Goal: Transaction & Acquisition: Purchase product/service

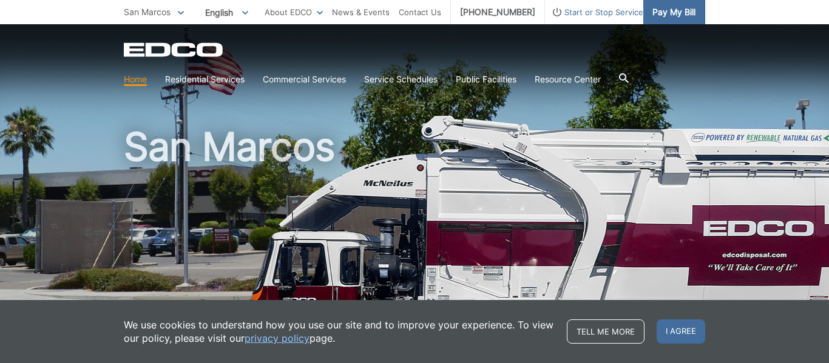
click at [682, 15] on span "Pay My Bill" at bounding box center [673, 11] width 43 height 13
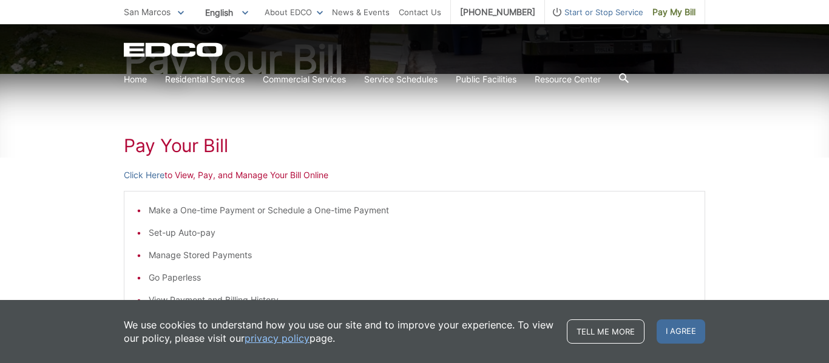
scroll to position [140, 0]
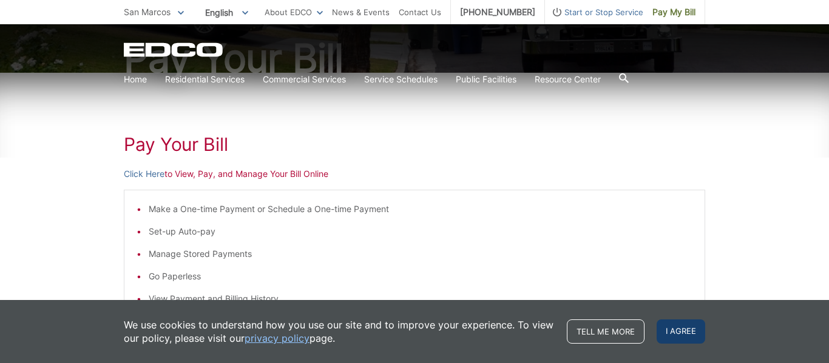
click at [679, 327] on span "I agree" at bounding box center [680, 332] width 49 height 24
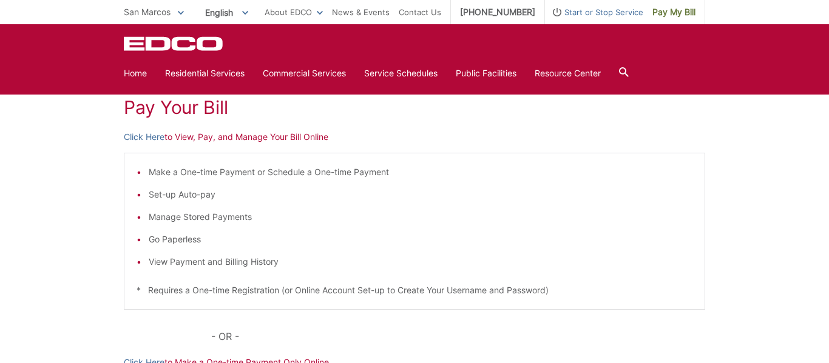
scroll to position [119, 0]
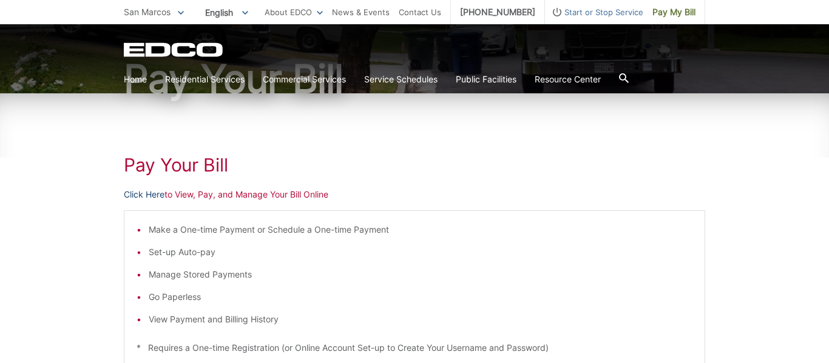
click at [148, 195] on link "Click Here" at bounding box center [144, 194] width 41 height 13
